Goal: Task Accomplishment & Management: Manage account settings

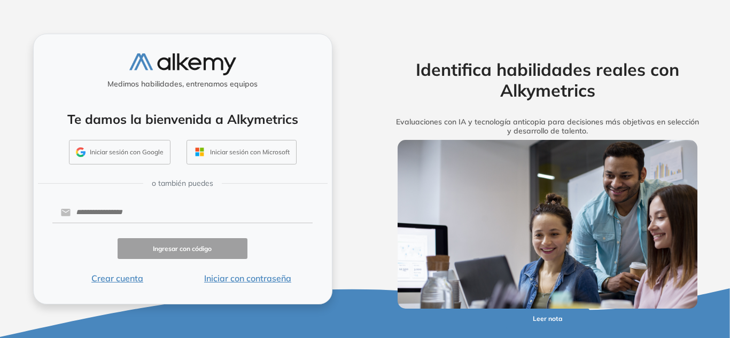
click at [130, 158] on button "Iniciar sesión con Google" at bounding box center [120, 152] width 102 height 25
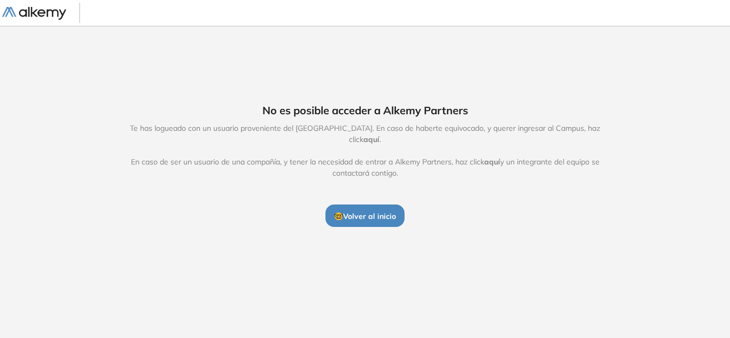
click at [385, 212] on span "🤓 Volver al inicio" at bounding box center [365, 217] width 62 height 10
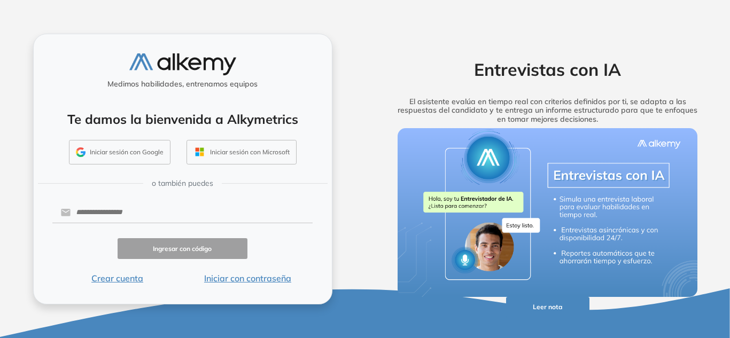
click at [133, 153] on button "Iniciar sesión con Google" at bounding box center [120, 152] width 102 height 25
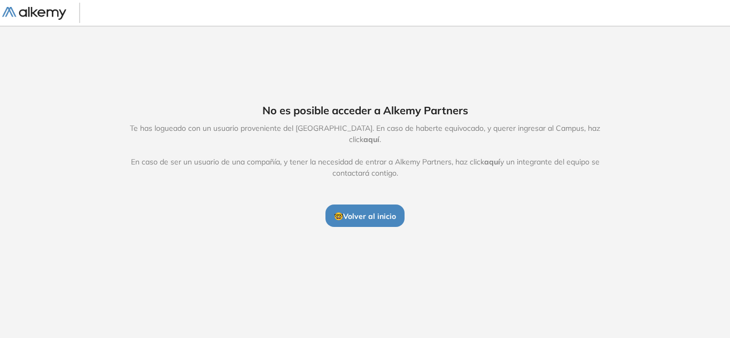
click at [380, 135] on span "aquí" at bounding box center [371, 140] width 16 height 10
